Goal: Task Accomplishment & Management: Manage account settings

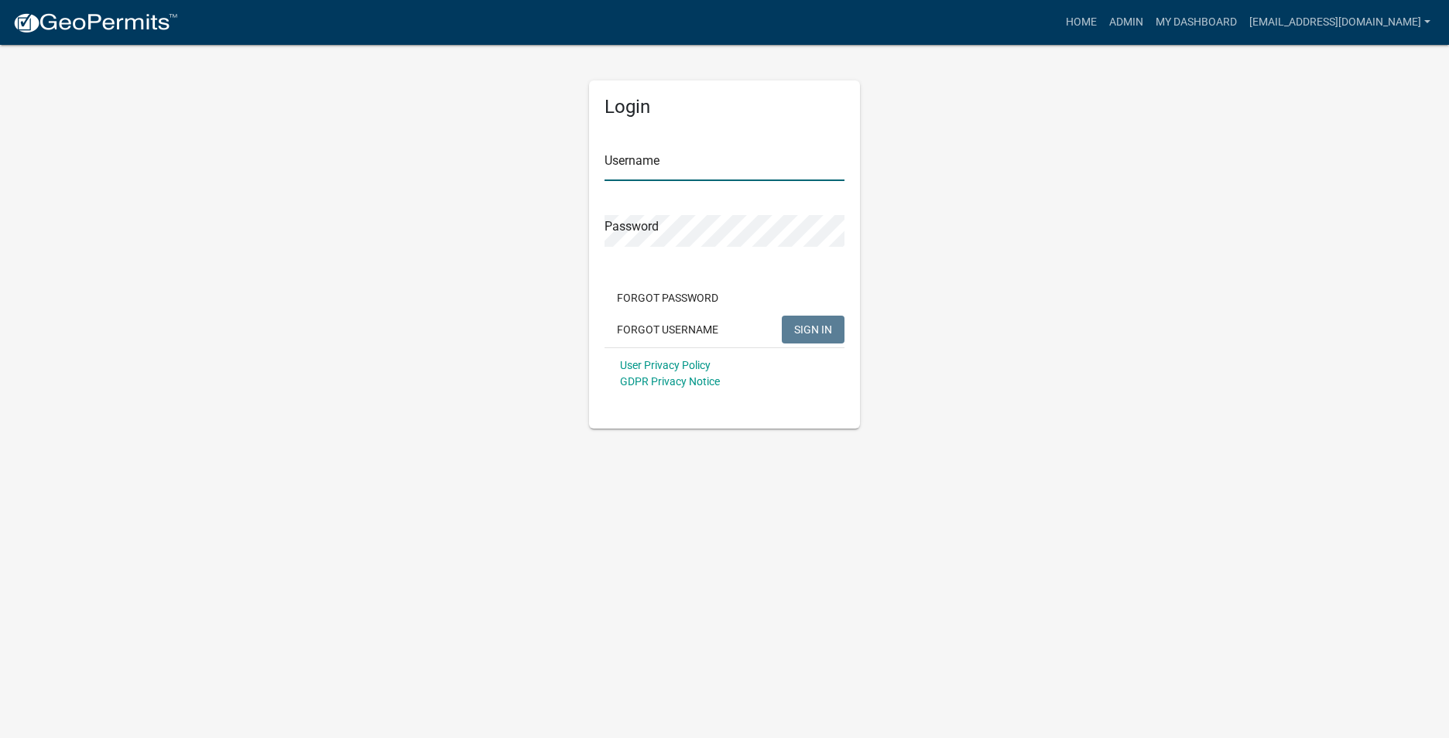
type input "[EMAIL_ADDRESS][DOMAIN_NAME]"
click at [821, 335] on span "SIGN IN" at bounding box center [813, 329] width 38 height 12
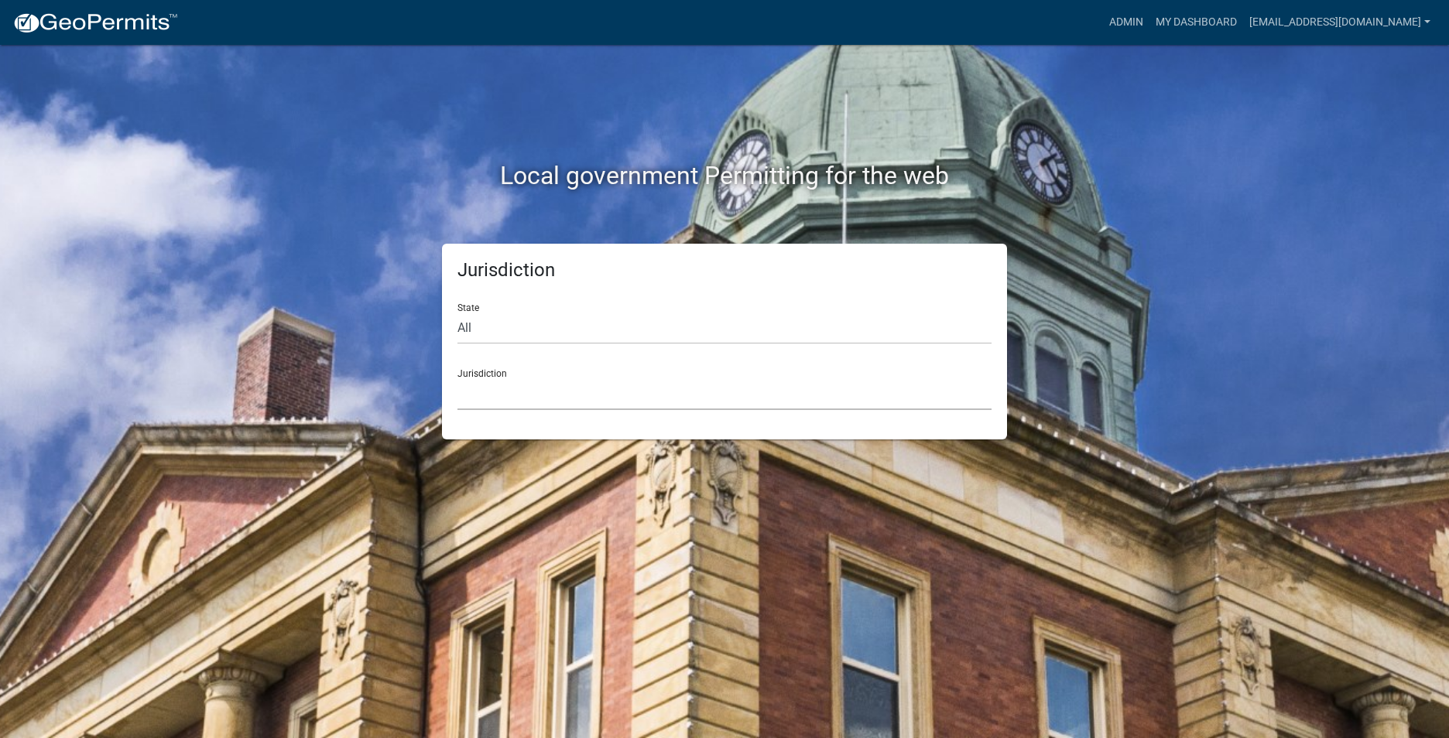
click at [485, 390] on select "[GEOGRAPHIC_DATA], [US_STATE] City of [GEOGRAPHIC_DATA], [US_STATE] [GEOGRAPHIC…" at bounding box center [724, 395] width 534 height 32
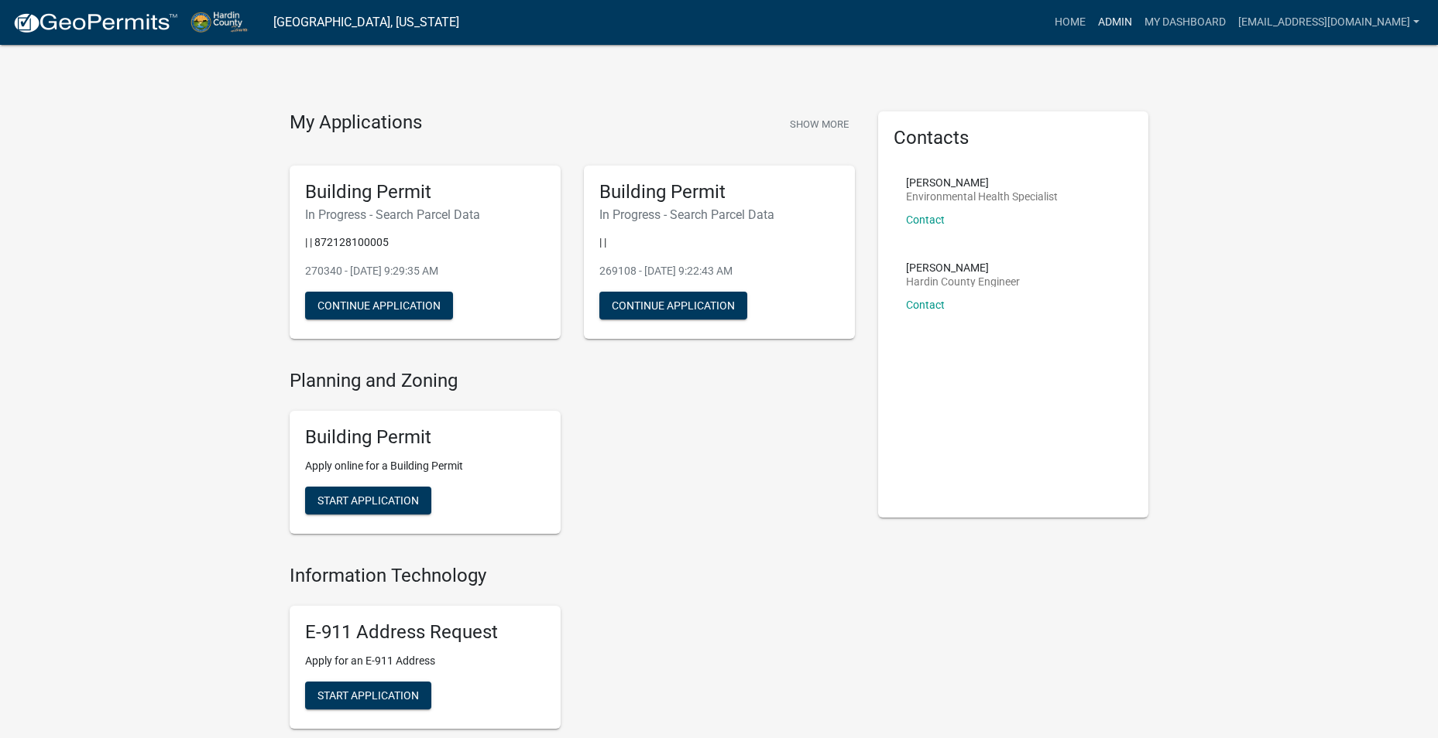
drag, startPoint x: 1112, startPoint y: 21, endPoint x: 1120, endPoint y: 26, distance: 9.4
click at [1112, 22] on link "Admin" at bounding box center [1114, 22] width 46 height 29
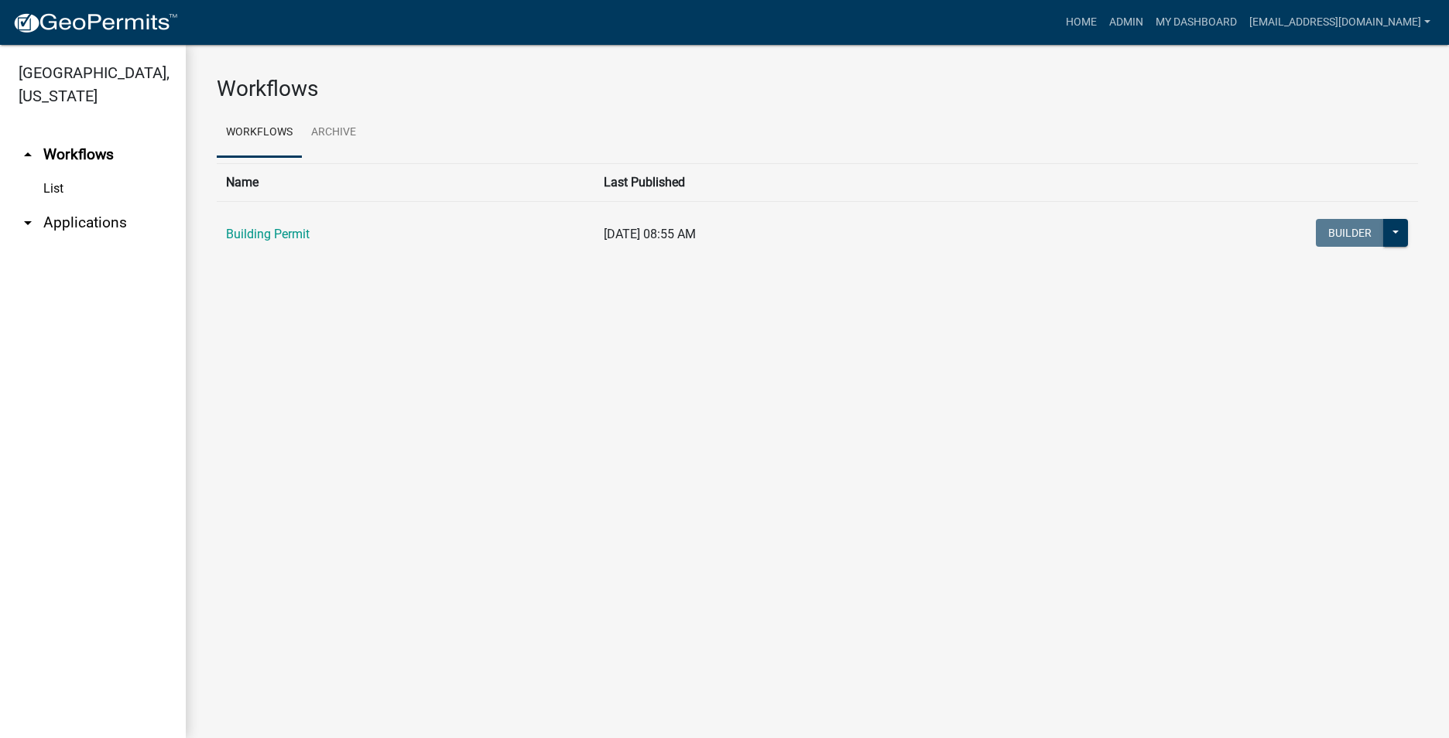
click at [22, 214] on icon "arrow_drop_down" at bounding box center [28, 223] width 19 height 19
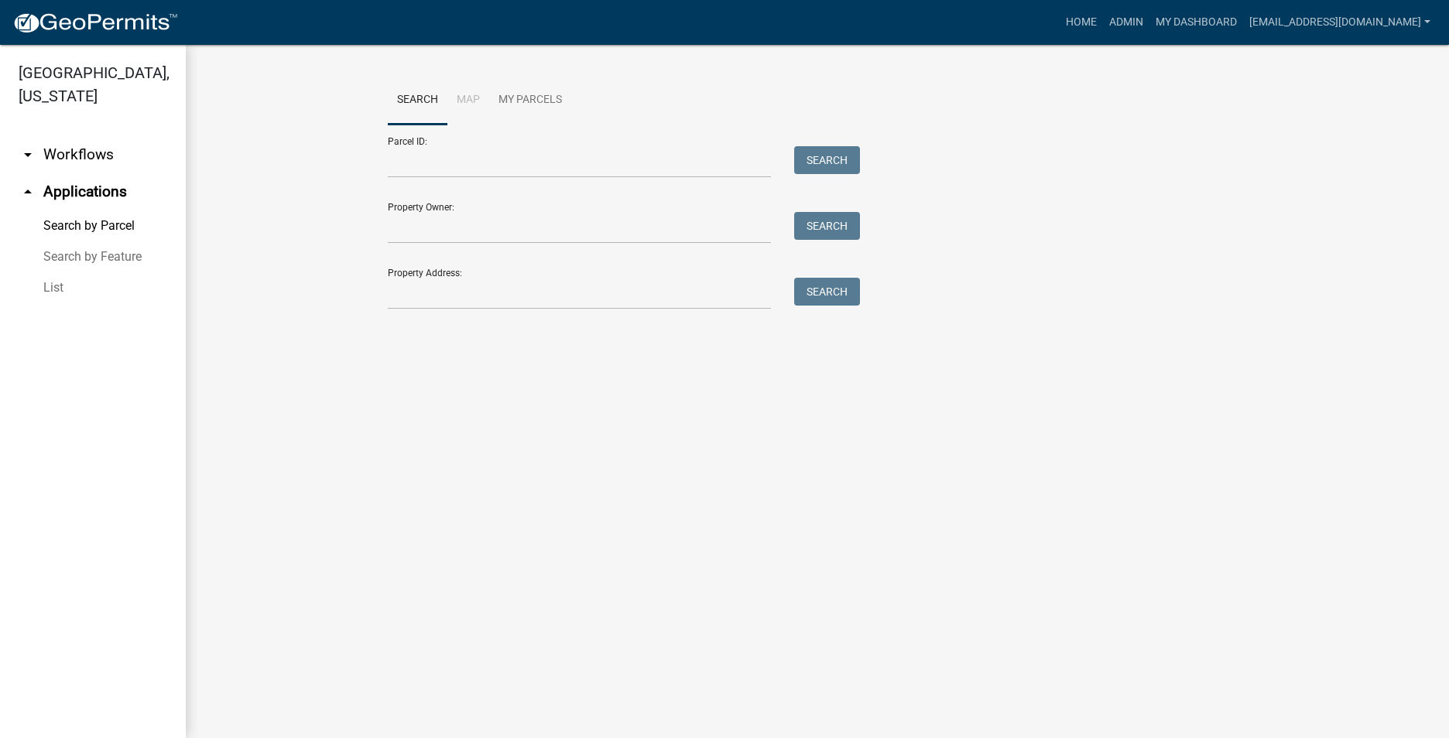
click at [57, 272] on link "List" at bounding box center [93, 287] width 186 height 31
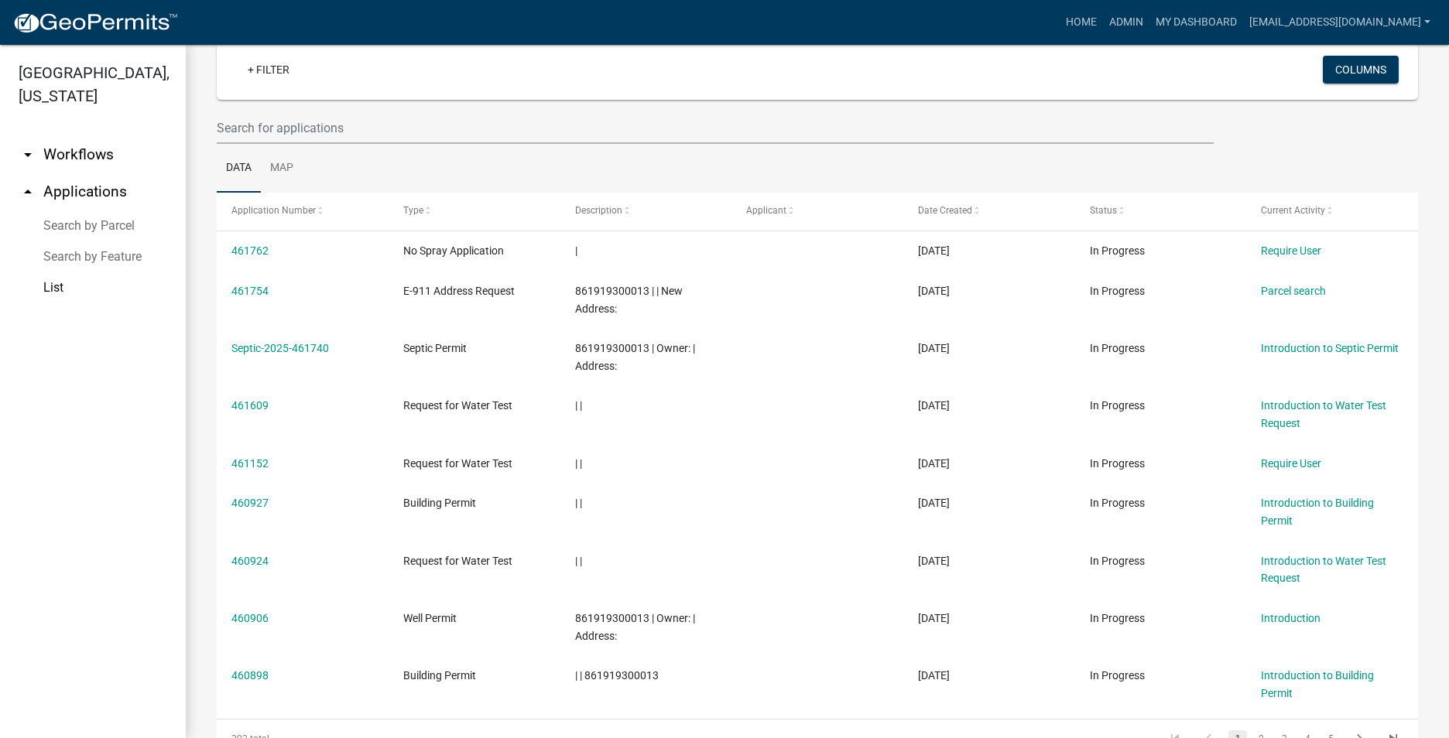
scroll to position [155, 0]
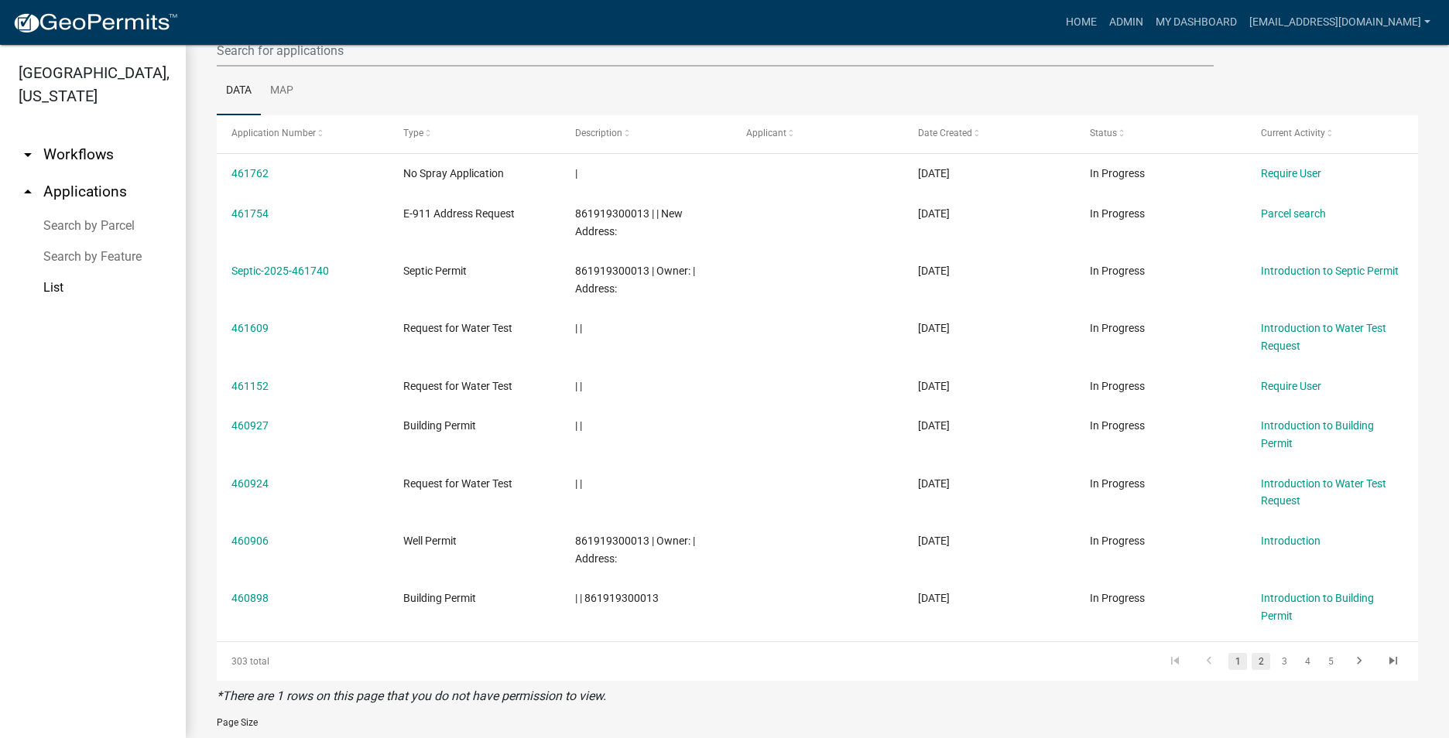
click at [1252, 663] on link "2" at bounding box center [1261, 661] width 19 height 17
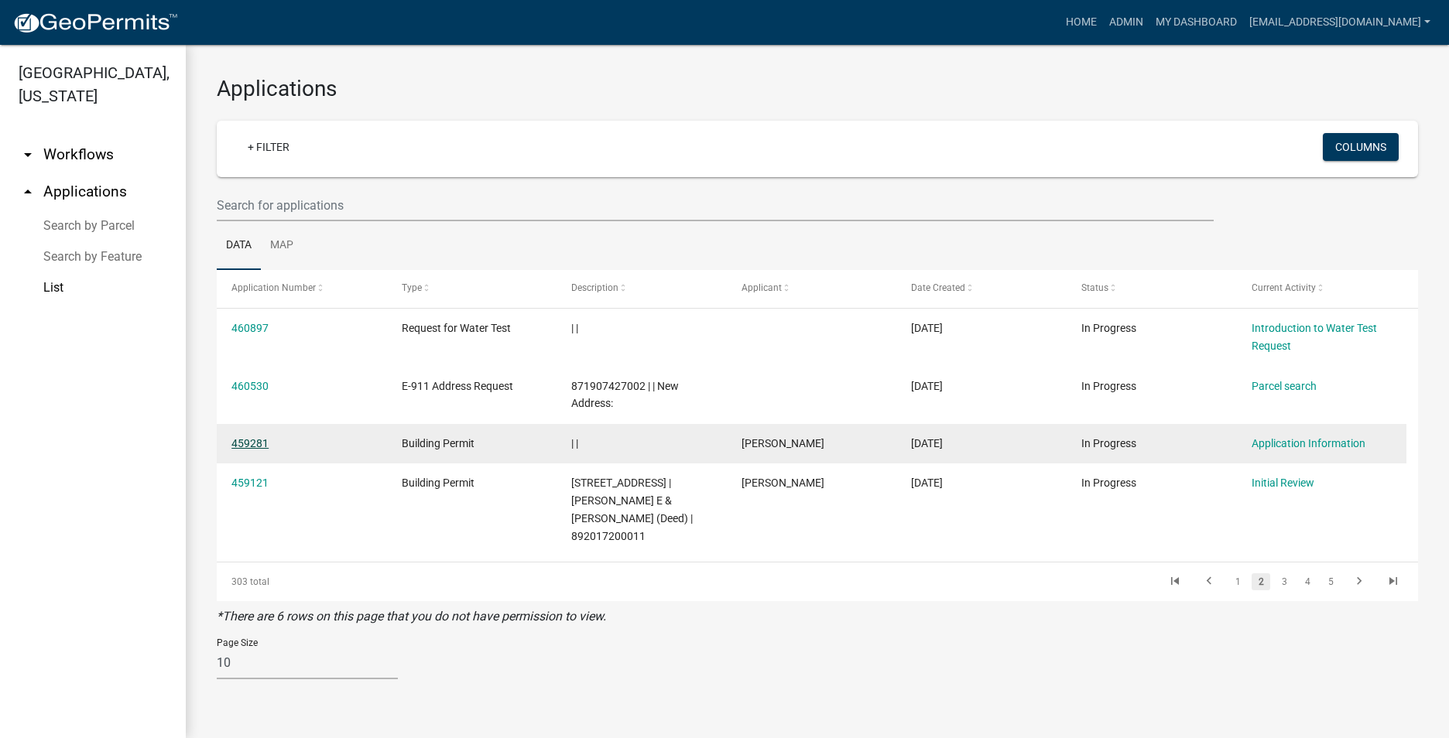
click at [254, 444] on link "459281" at bounding box center [249, 443] width 37 height 12
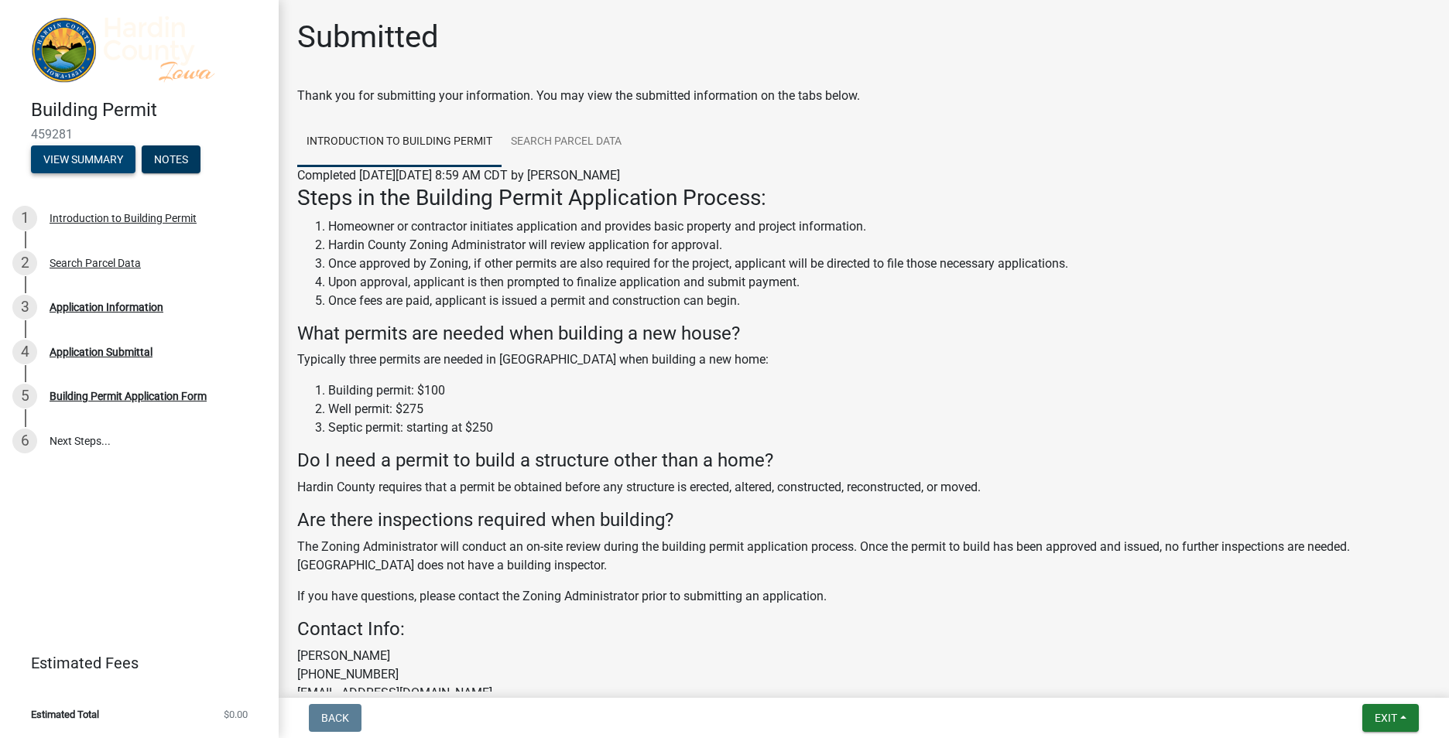
click at [63, 158] on button "View Summary" at bounding box center [83, 160] width 105 height 28
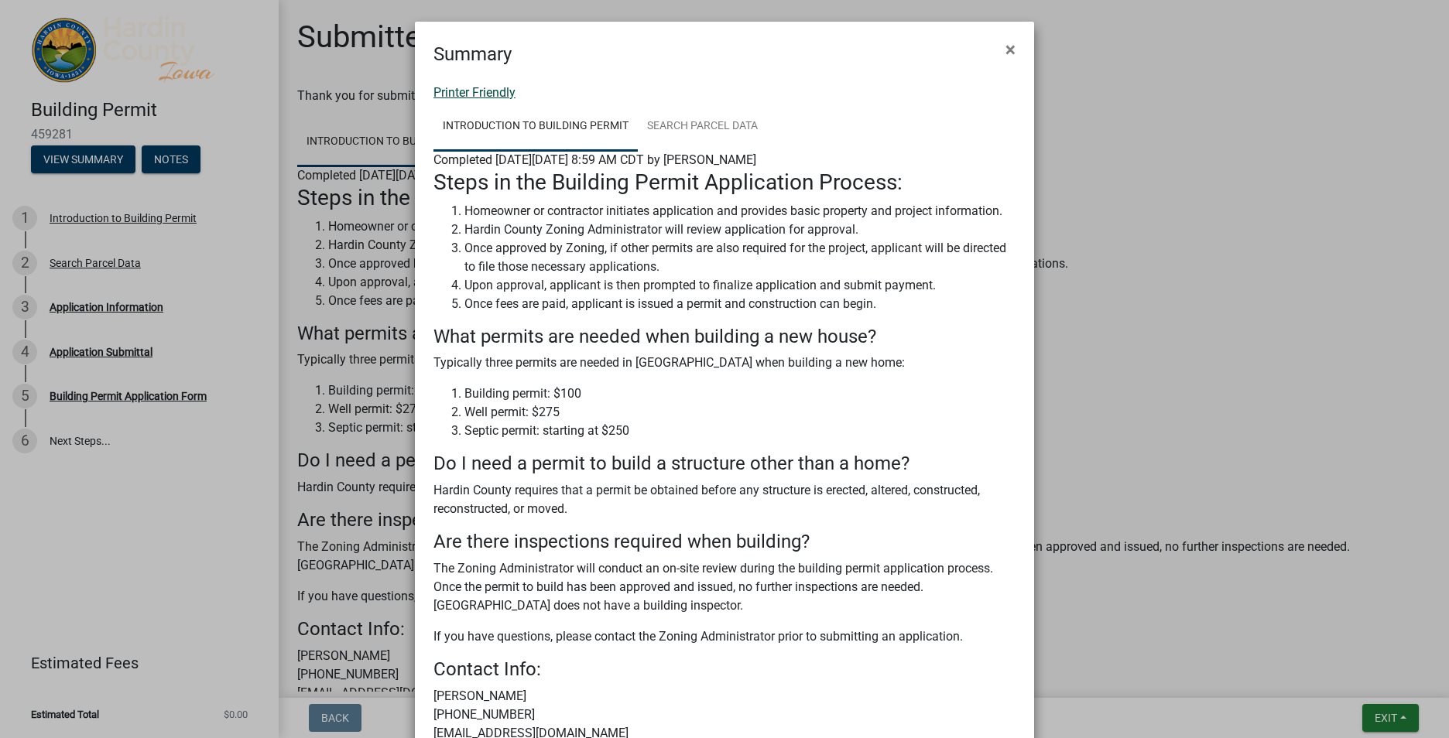
click at [460, 91] on link "Printer Friendly" at bounding box center [474, 92] width 82 height 15
click at [1006, 52] on span "×" at bounding box center [1011, 50] width 10 height 22
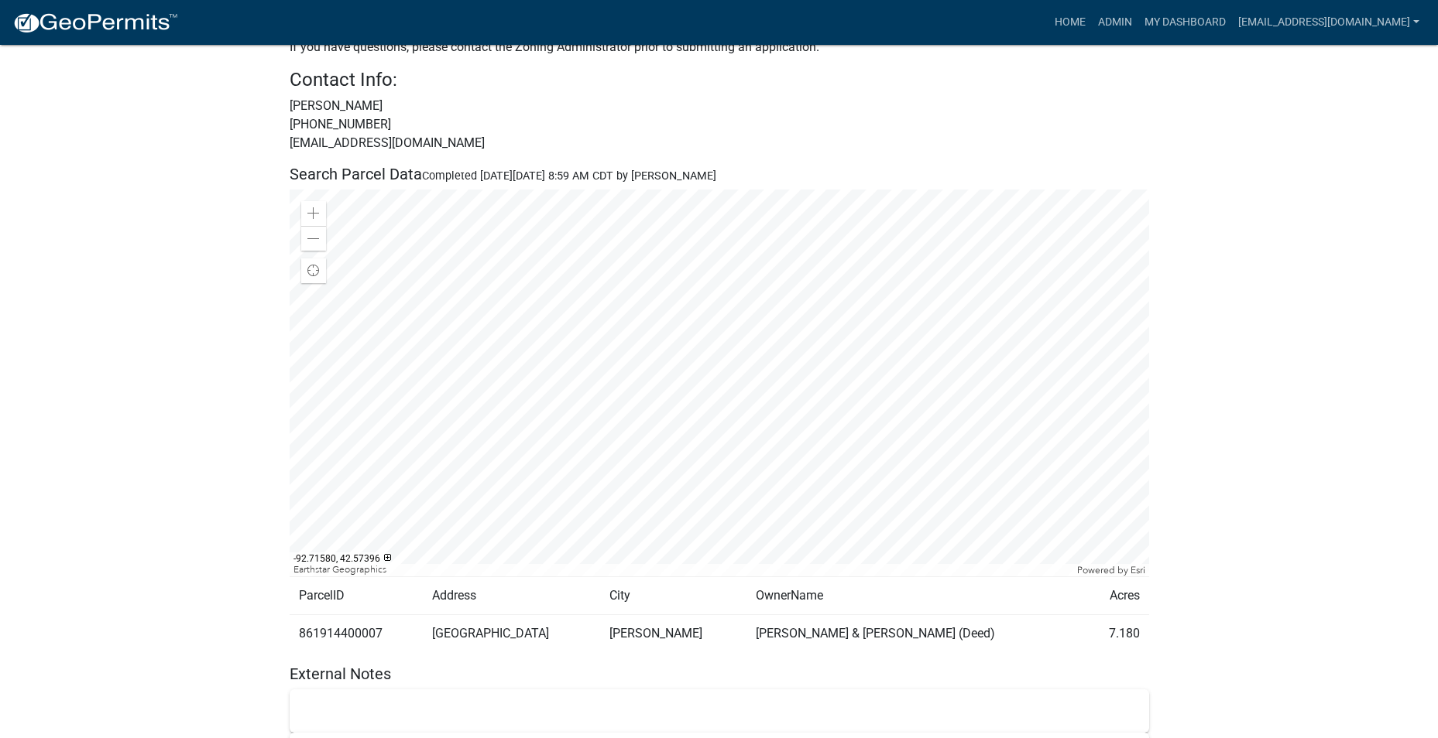
scroll to position [860, 0]
